Goal: Find specific page/section: Find specific page/section

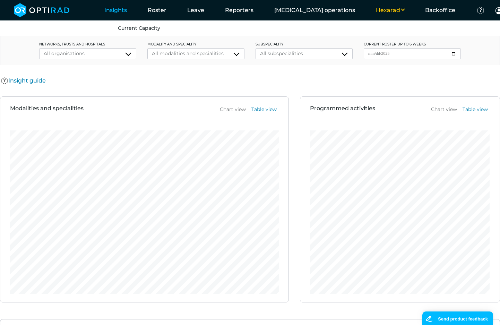
click at [376, 7] on button "Hexarad" at bounding box center [390, 10] width 49 height 8
click at [362, 44] on button "UHD" at bounding box center [387, 47] width 55 height 12
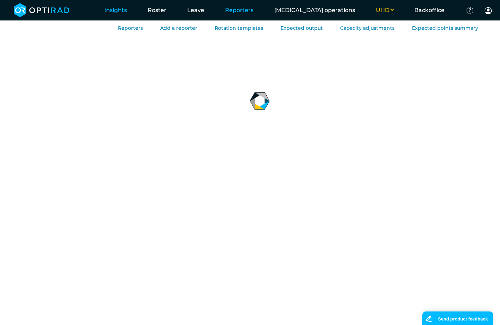
click at [231, 12] on link "Reporters" at bounding box center [239, 10] width 49 height 27
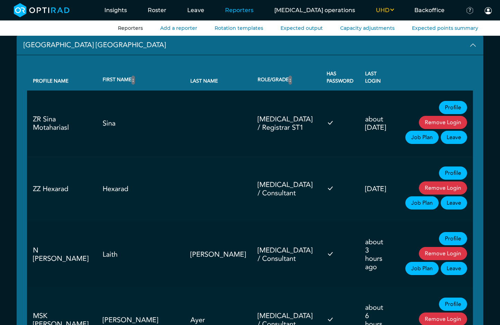
scroll to position [87, 0]
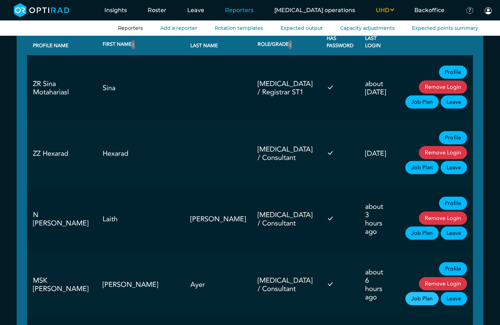
click at [414, 292] on link "Job Plan" at bounding box center [422, 298] width 33 height 13
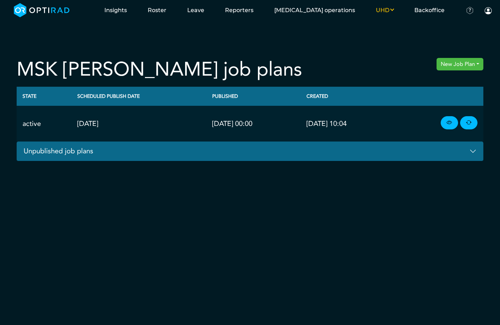
click at [444, 159] on button "Unpublished job plans" at bounding box center [250, 152] width 467 height 20
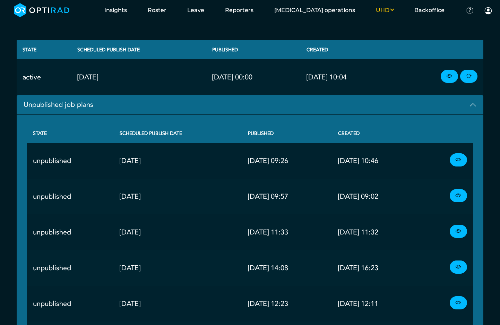
scroll to position [140, 0]
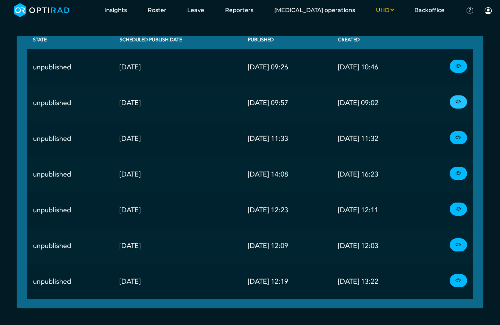
click at [459, 103] on icon at bounding box center [459, 102] width 6 height 8
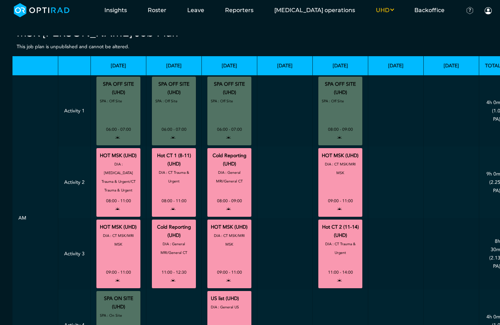
scroll to position [67, 0]
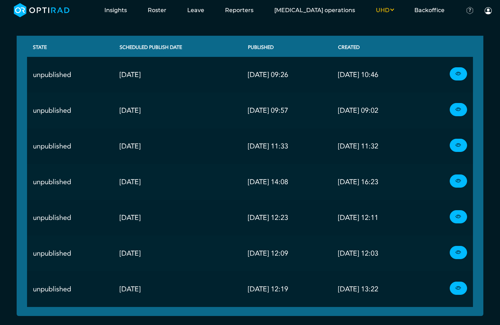
scroll to position [140, 0]
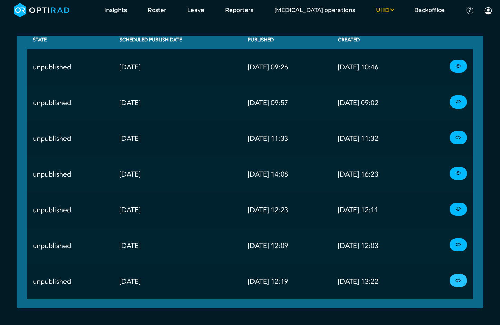
click at [459, 285] on link at bounding box center [458, 280] width 17 height 13
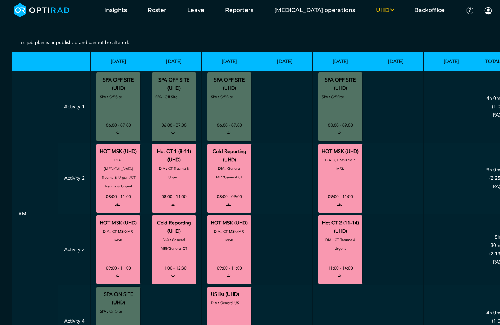
scroll to position [34, 0]
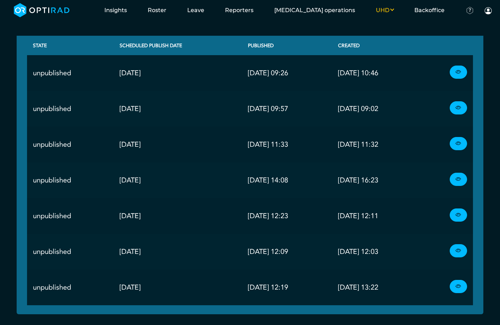
scroll to position [138, 0]
